Goal: Find contact information: Find contact information

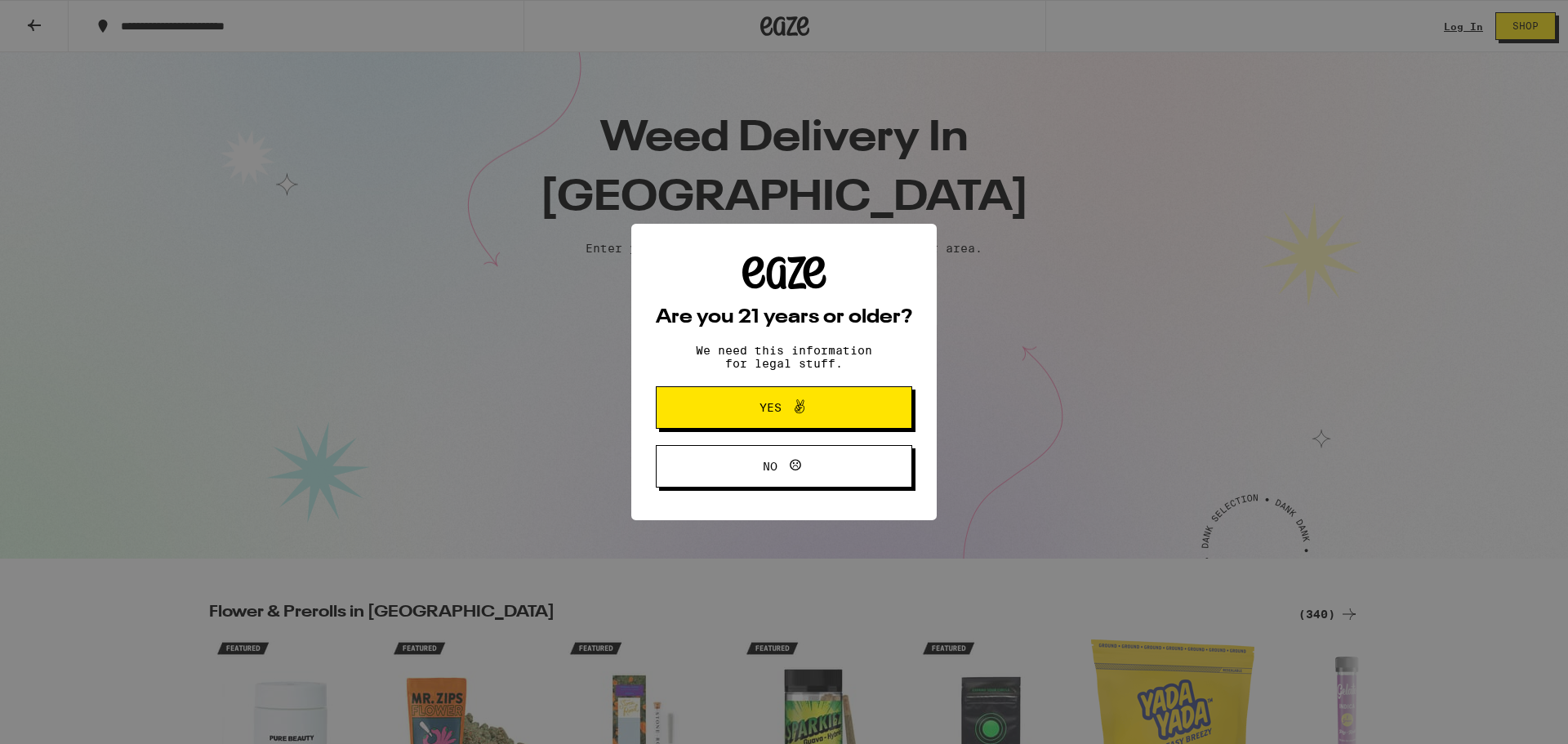
click at [775, 408] on span "Yes" at bounding box center [770, 408] width 22 height 12
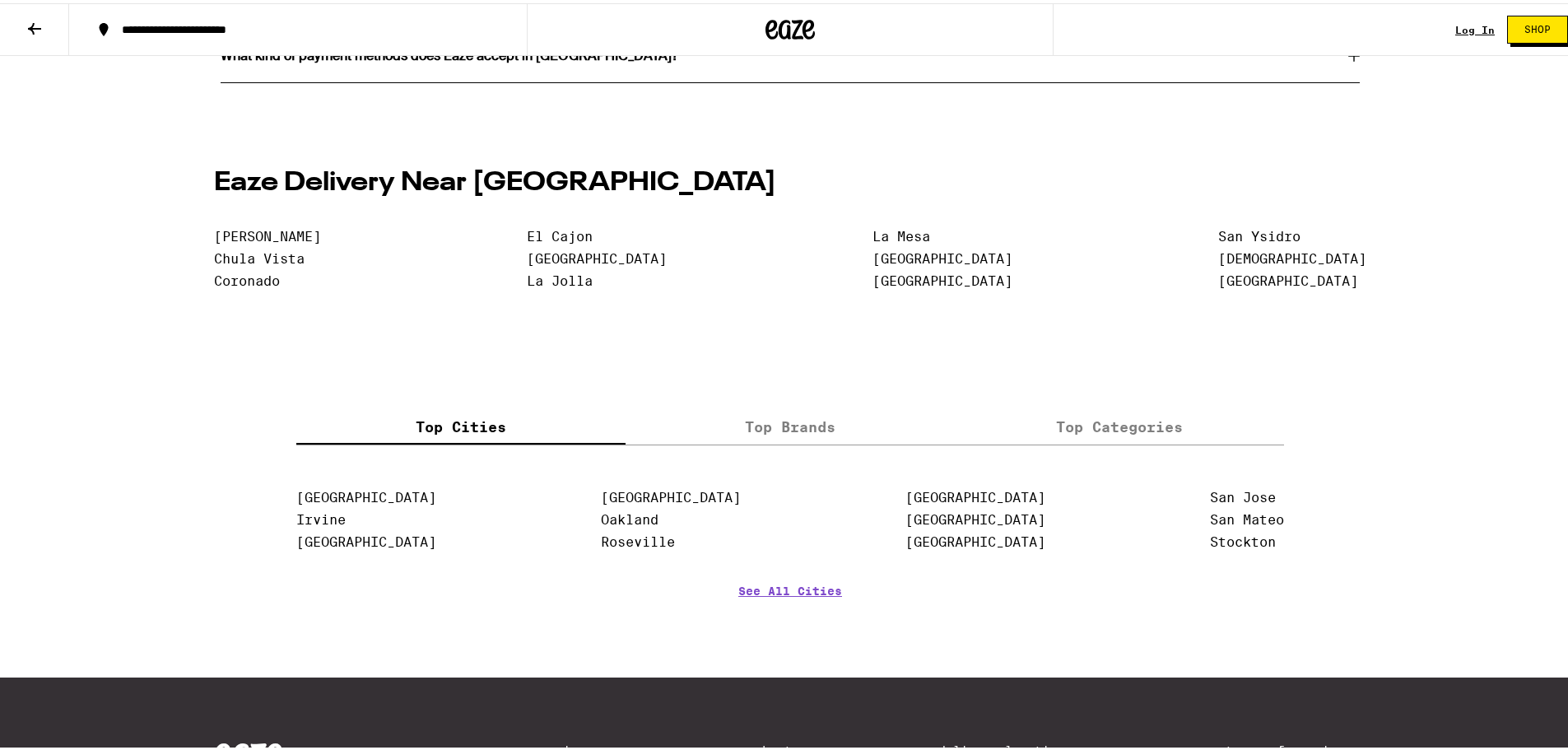
scroll to position [3746, 0]
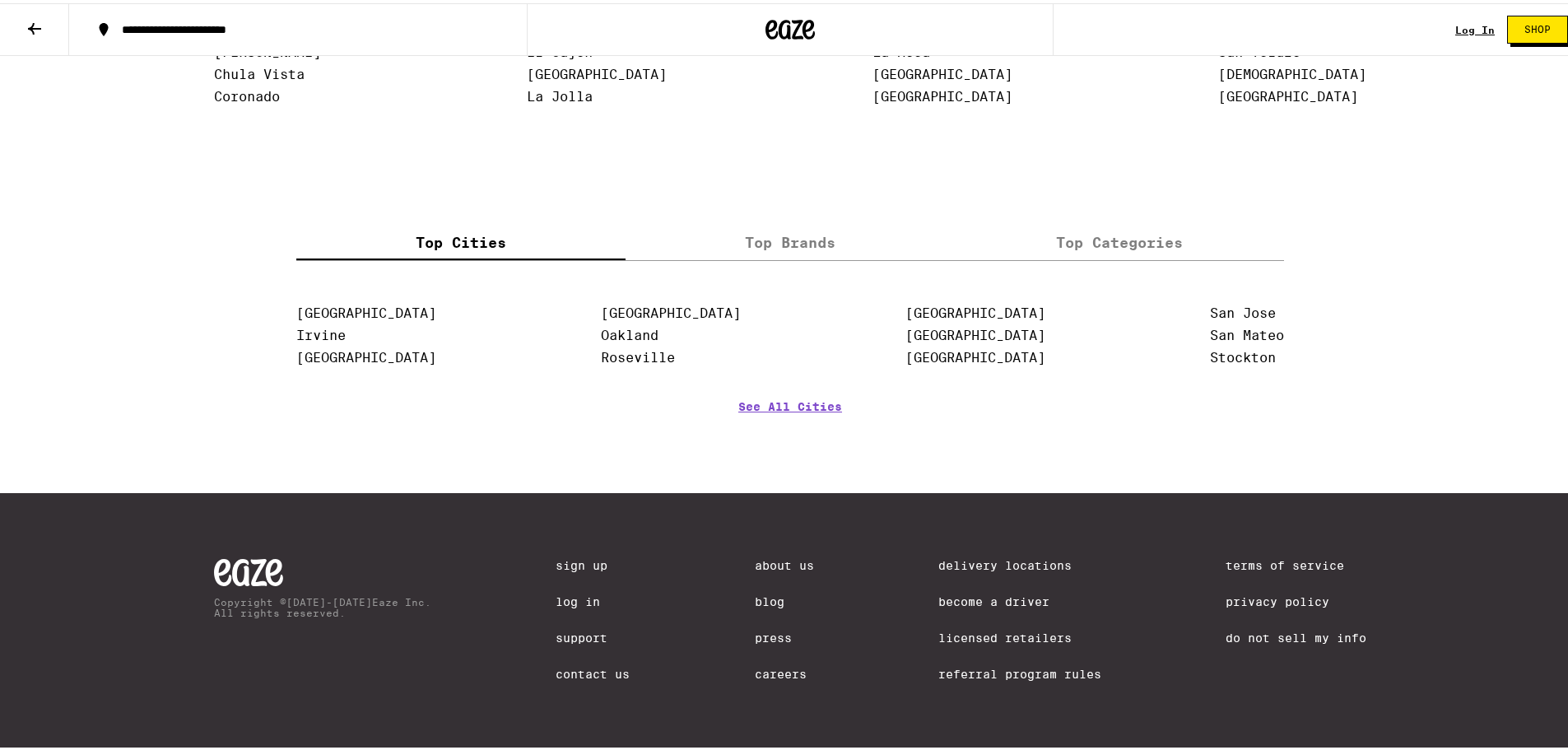
click at [589, 664] on link "Contact Us" at bounding box center [593, 671] width 74 height 13
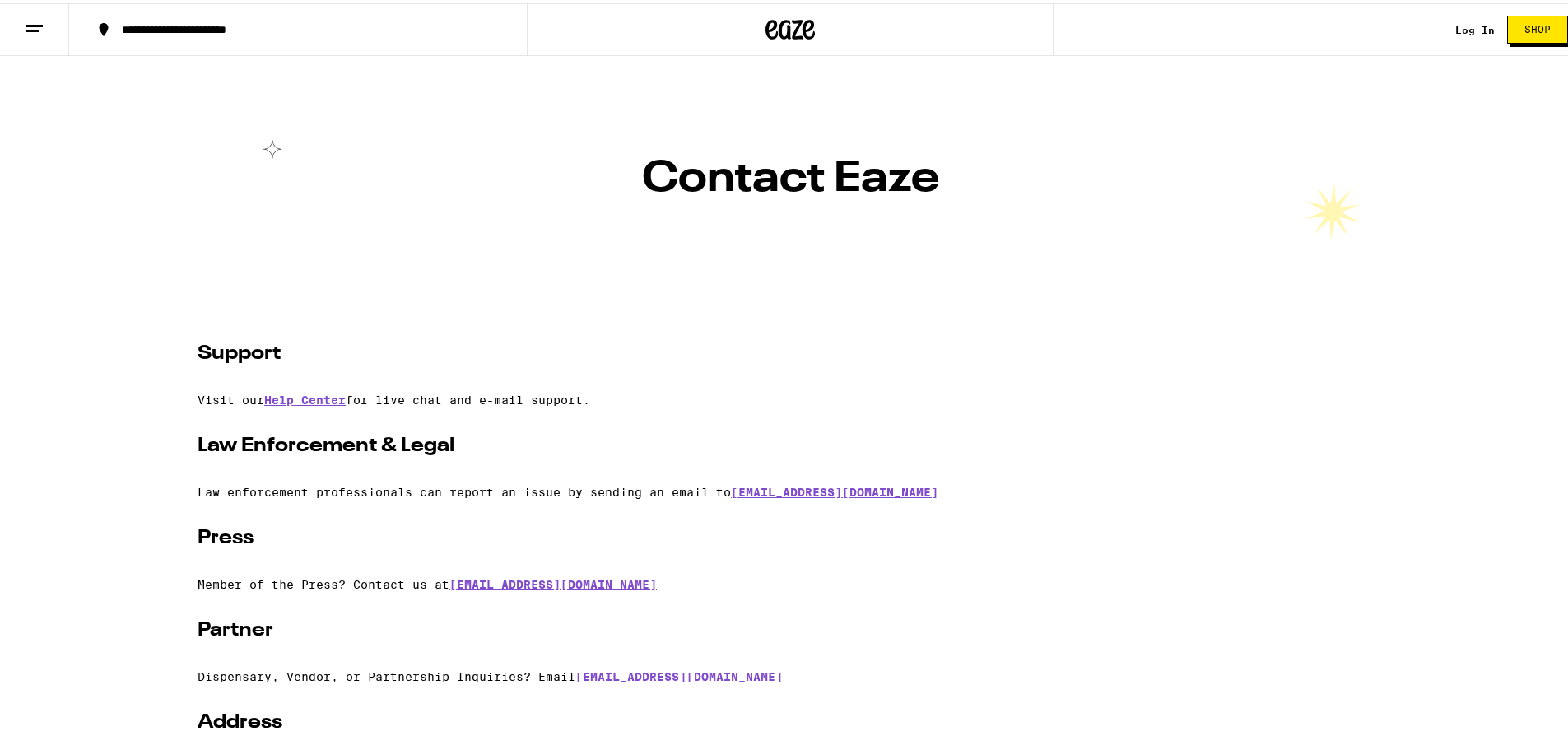
scroll to position [358, 0]
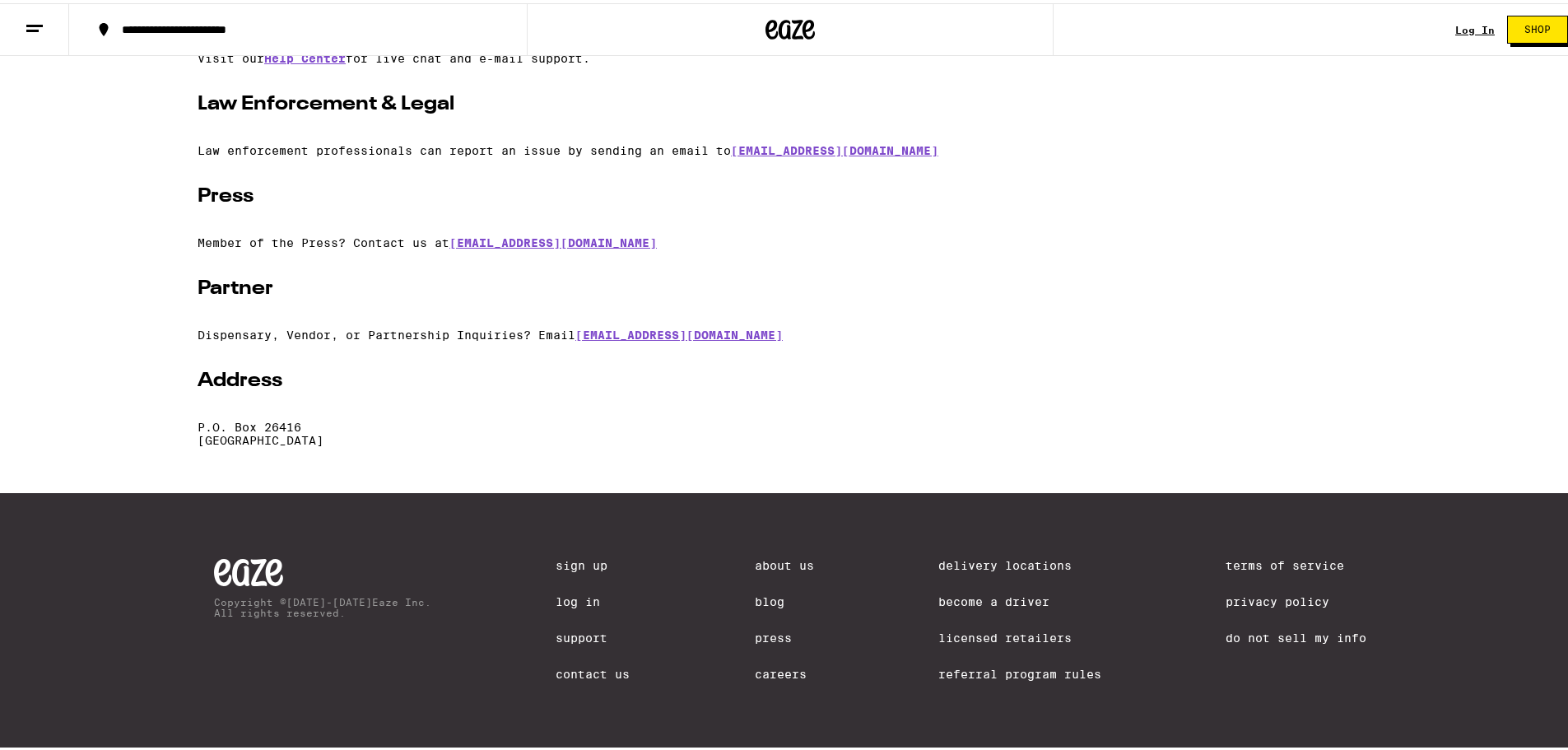
click at [762, 556] on link "About Us" at bounding box center [784, 563] width 60 height 13
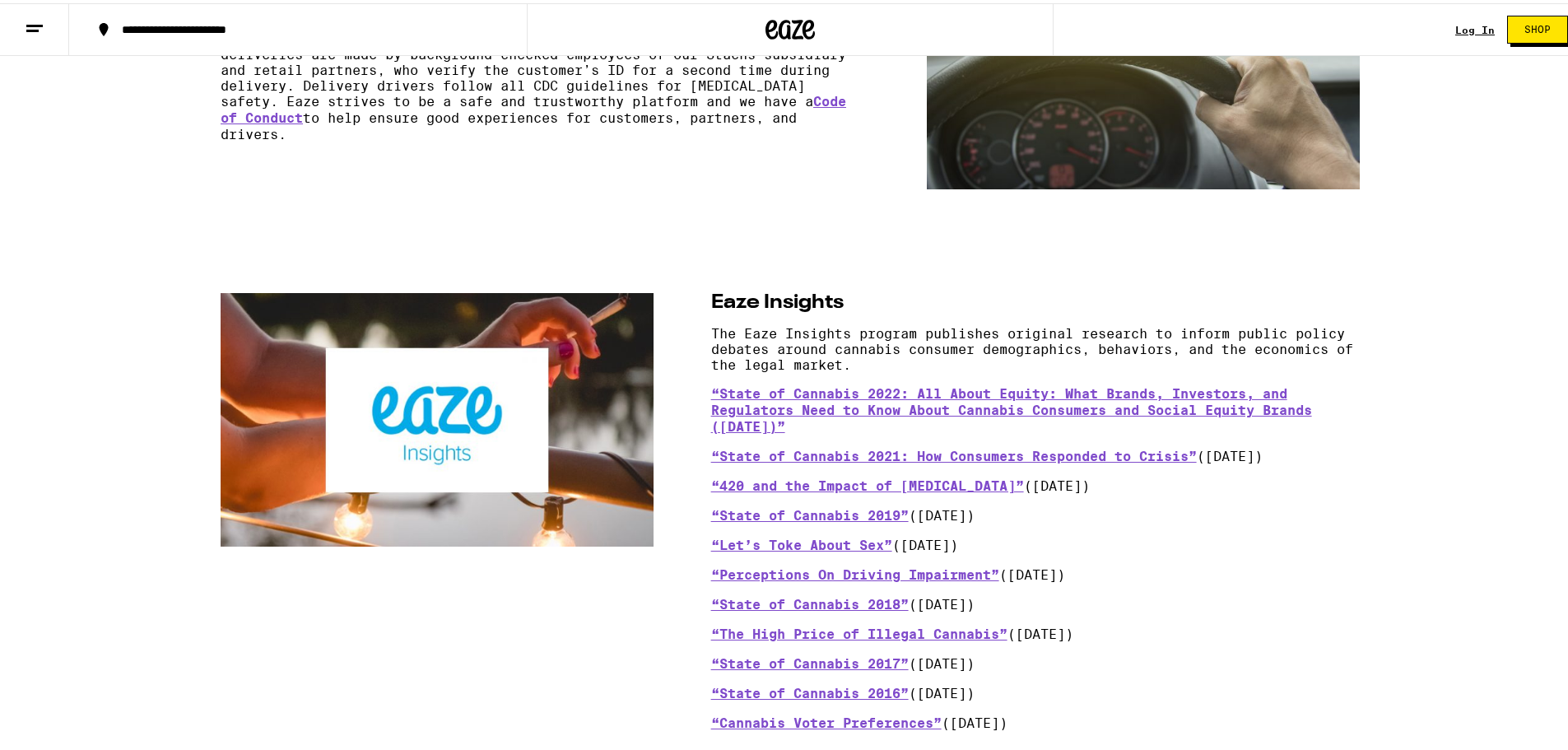
scroll to position [988, 0]
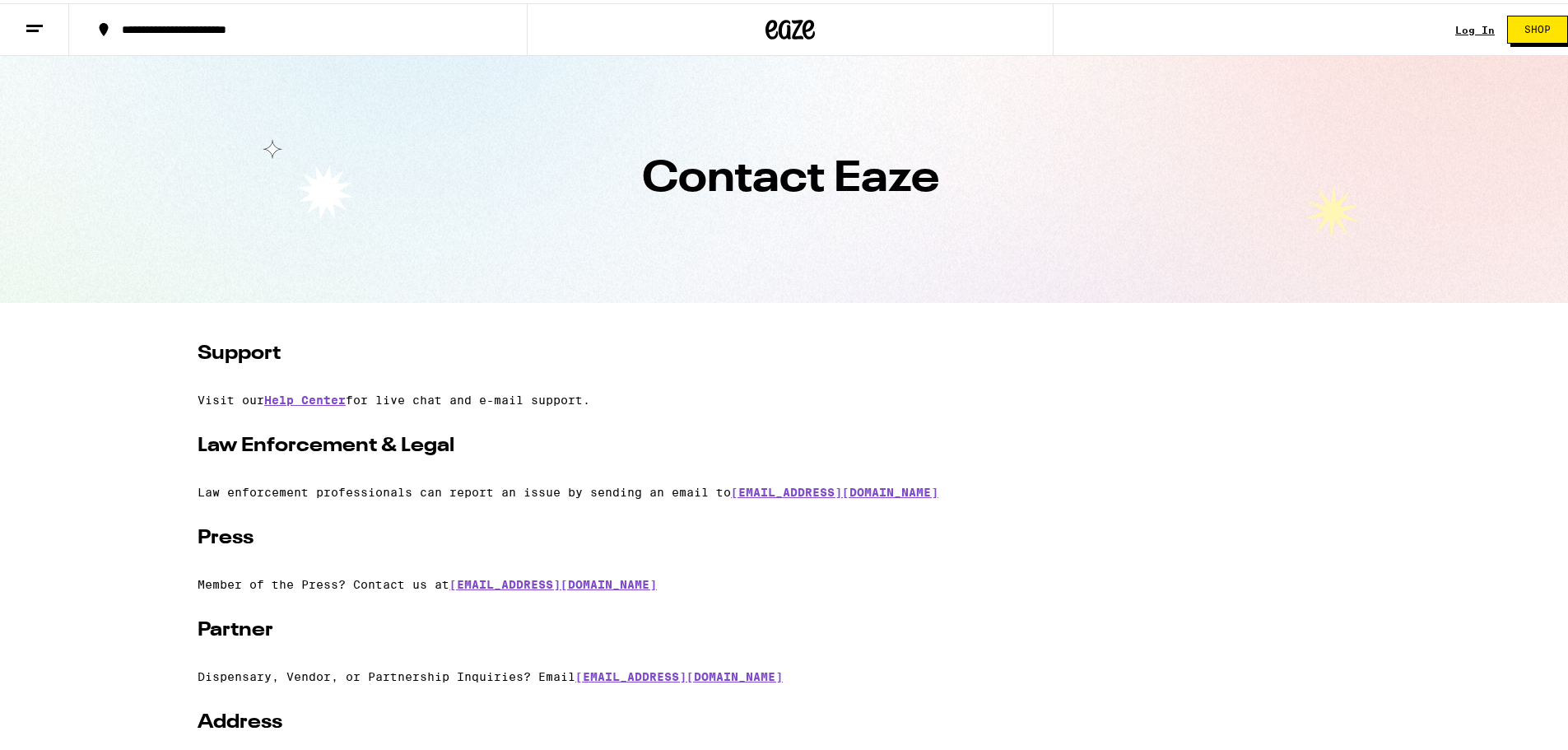
click at [17, 23] on button at bounding box center [34, 27] width 69 height 52
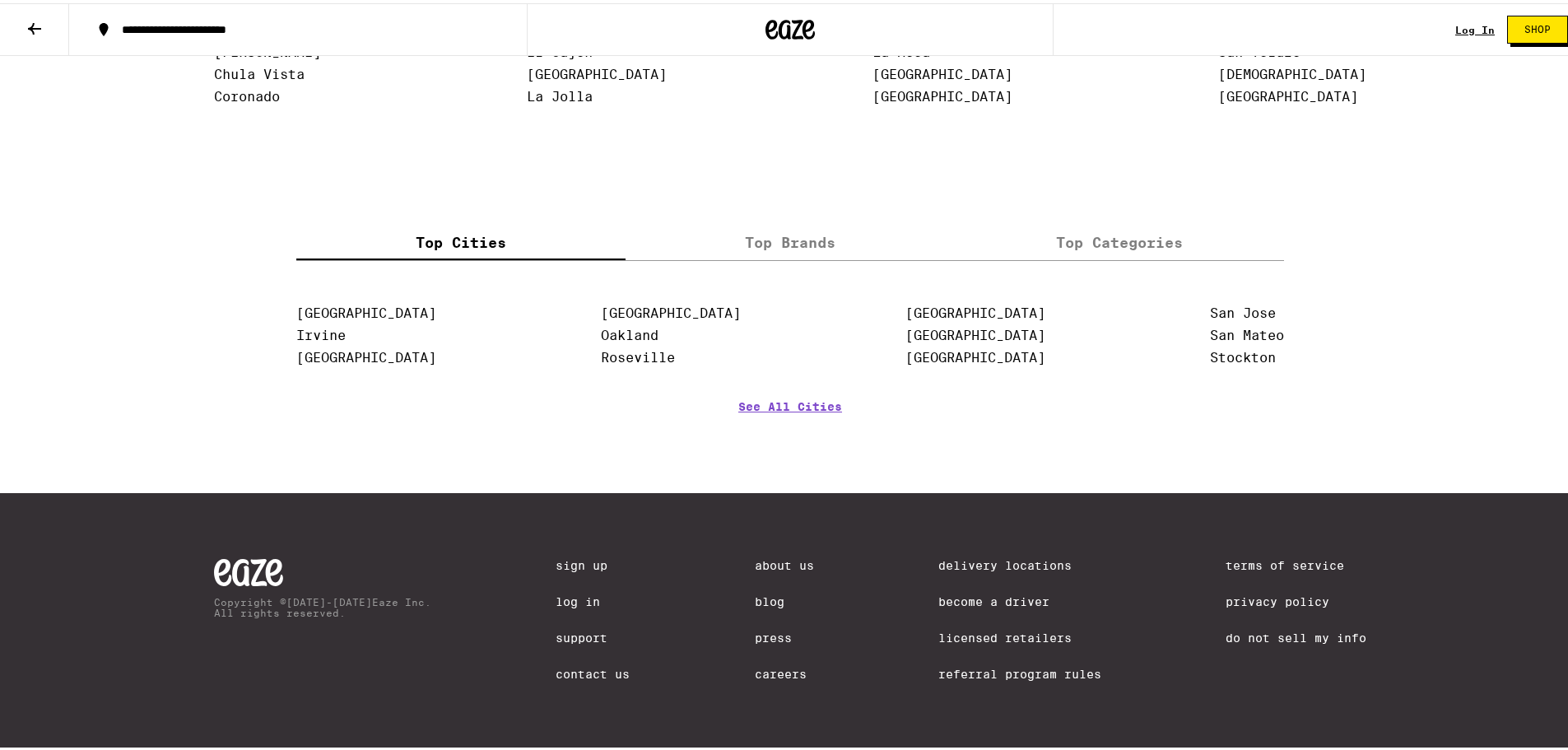
click at [566, 672] on link "Contact Us" at bounding box center [593, 671] width 74 height 13
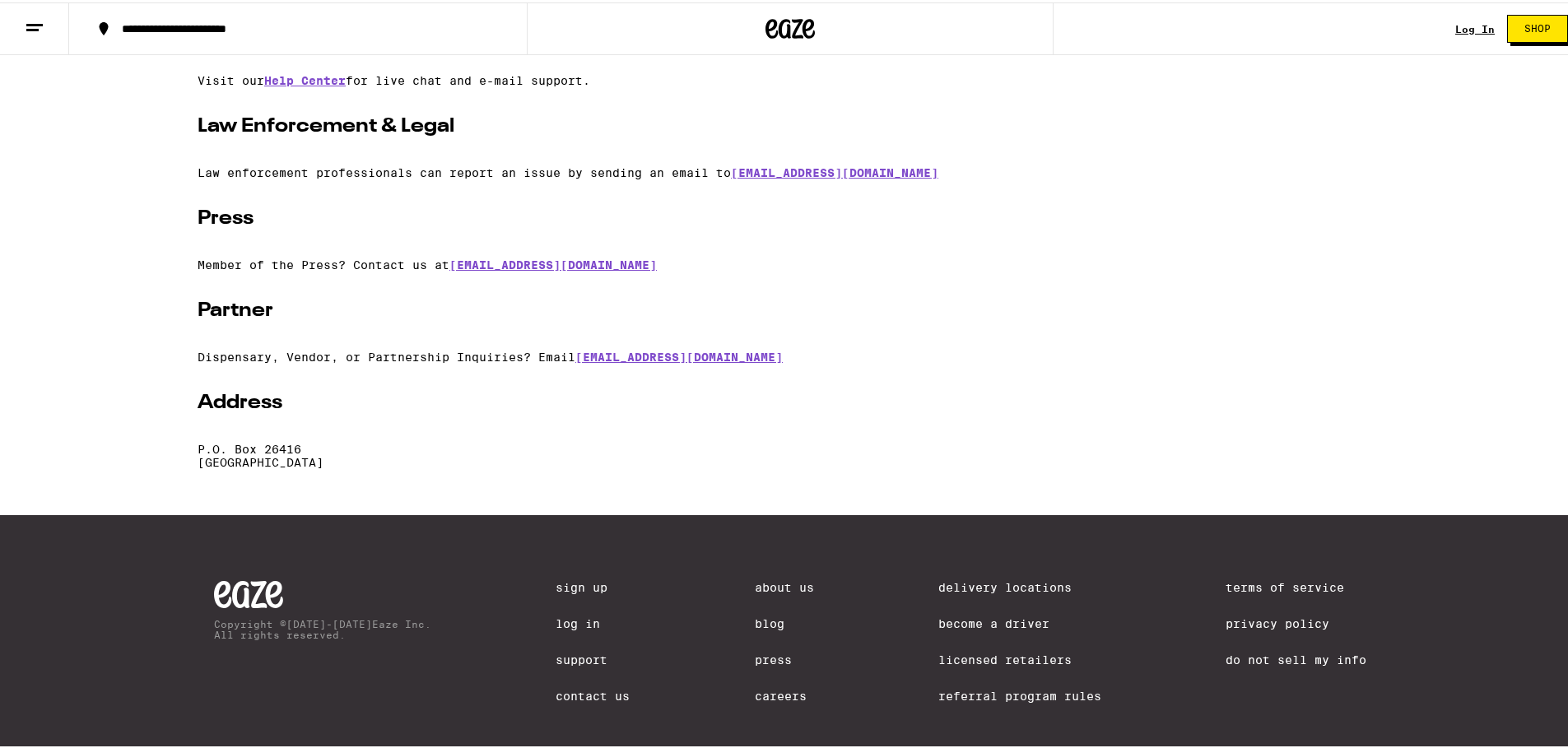
scroll to position [358, 0]
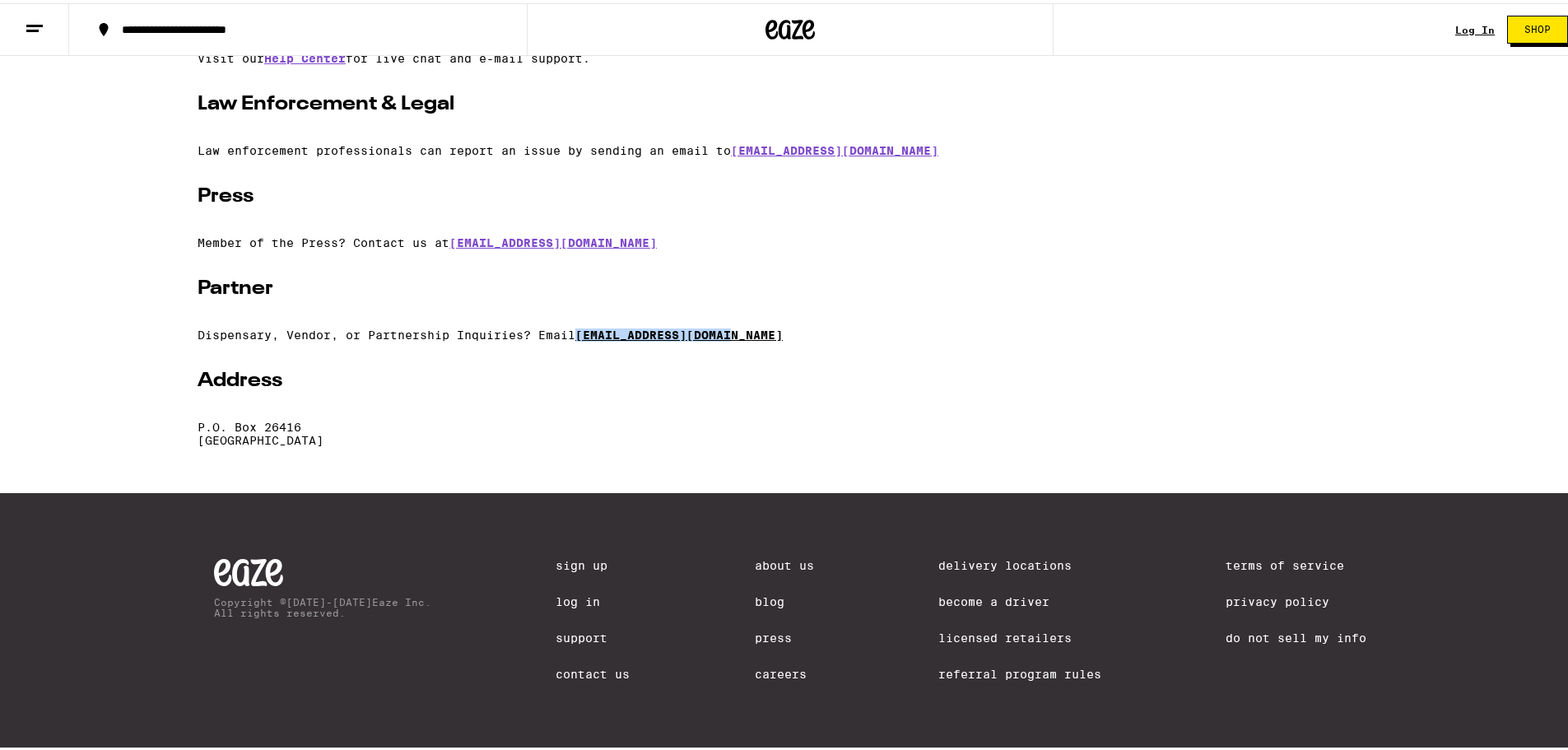
drag, startPoint x: 750, startPoint y: 320, endPoint x: 578, endPoint y: 322, distance: 172.0
click at [578, 326] on p "Dispensary, Vendor, or Partnership Inquiries? Email [EMAIL_ADDRESS][DOMAIN_NAME]" at bounding box center [791, 332] width 1186 height 13
copy link "[EMAIL_ADDRESS][DOMAIN_NAME]"
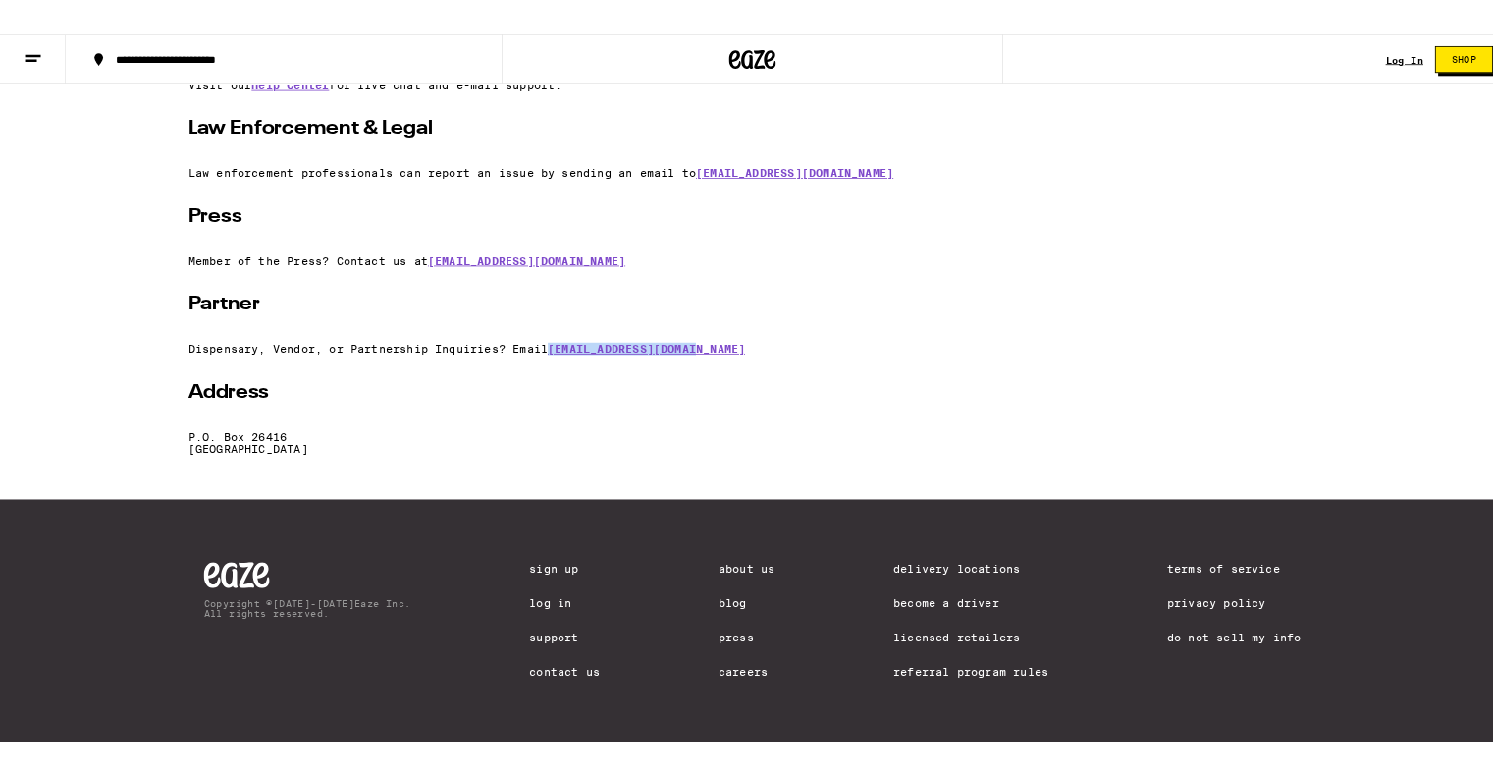
scroll to position [424, 0]
